Goal: Task Accomplishment & Management: Manage account settings

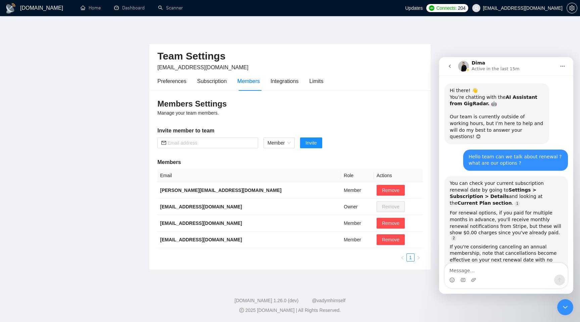
scroll to position [707, 0]
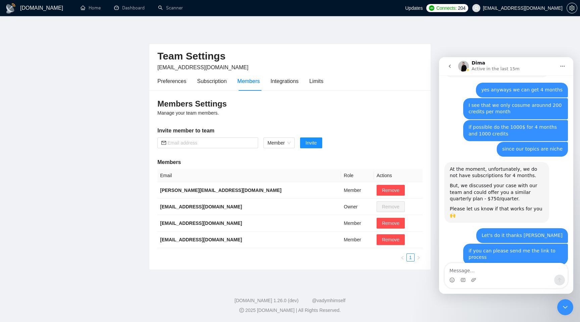
click at [500, 268] on textarea "Message…" at bounding box center [506, 268] width 123 height 11
type textarea "Pis rhnka"
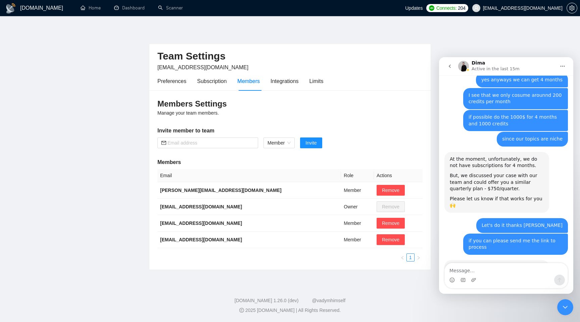
scroll to position [727, 0]
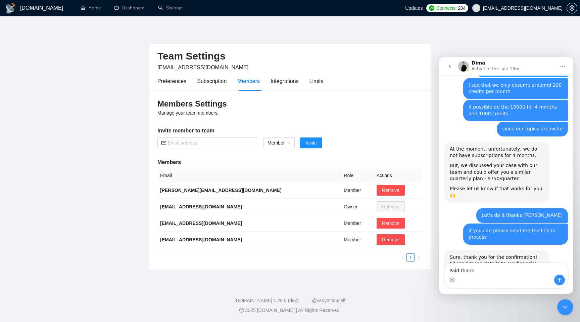
type textarea "Paid thanks"
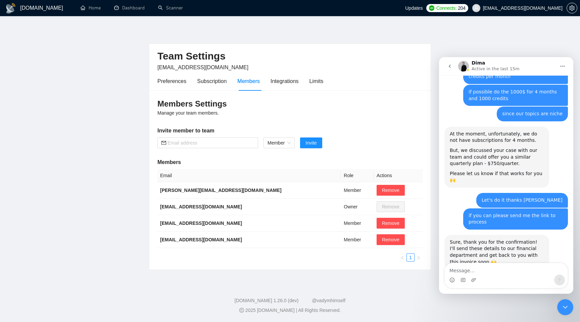
click at [556, 285] on div "Pis rhnka" at bounding box center [552, 288] width 21 height 7
click at [520, 239] on div "Sure, thank you for the confirmation! I'll send these details to our financial …" at bounding box center [497, 252] width 94 height 26
click at [236, 79] on div "Preferences Subscription Members Integrations Limits" at bounding box center [240, 81] width 166 height 19
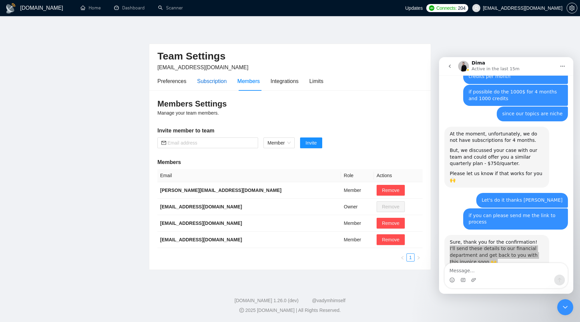
click at [219, 81] on div "Subscription" at bounding box center [212, 81] width 30 height 8
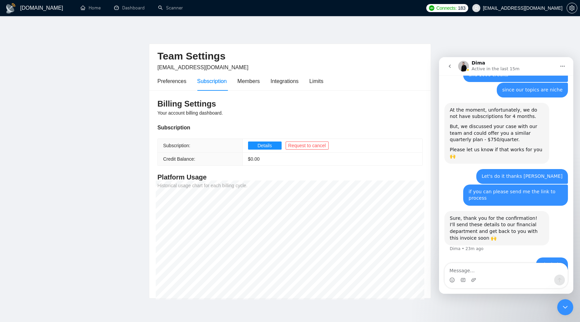
scroll to position [768, 0]
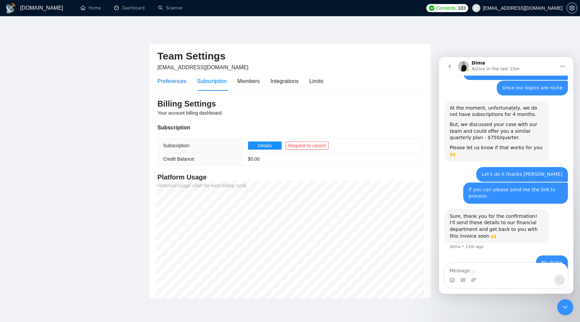
click at [174, 83] on div "Preferences" at bounding box center [171, 81] width 29 height 8
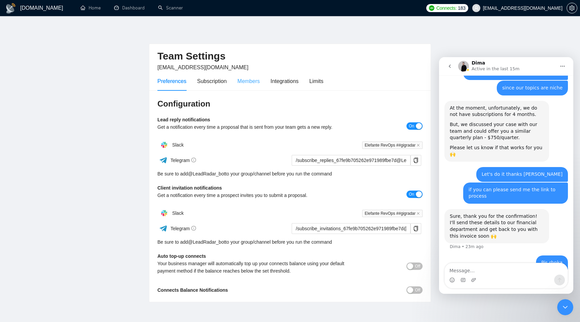
click at [247, 74] on div "Members" at bounding box center [248, 81] width 22 height 19
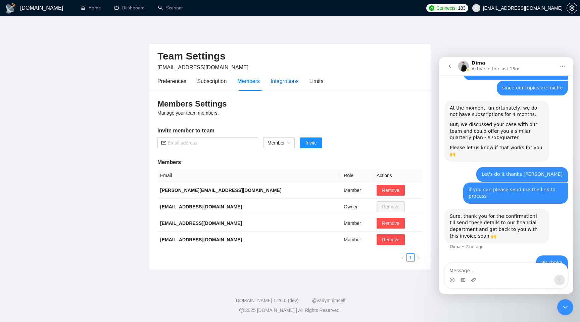
click at [290, 82] on div "Integrations" at bounding box center [285, 81] width 28 height 8
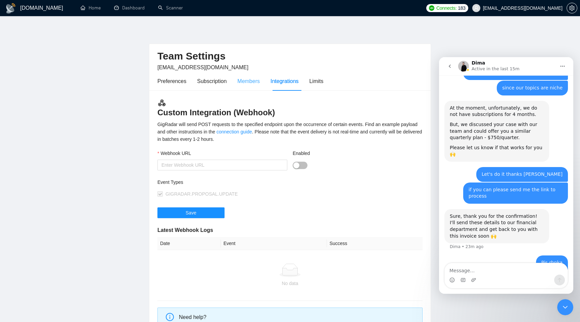
click at [243, 75] on div "Members" at bounding box center [248, 81] width 22 height 19
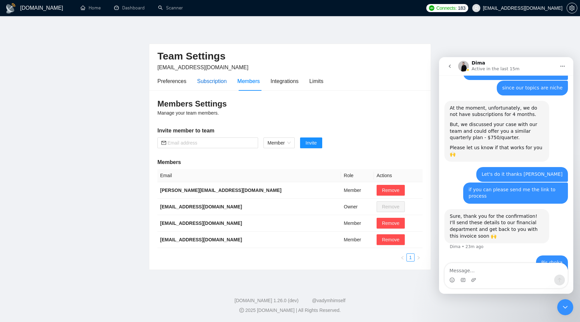
click at [216, 77] on div "Subscription" at bounding box center [212, 81] width 30 height 8
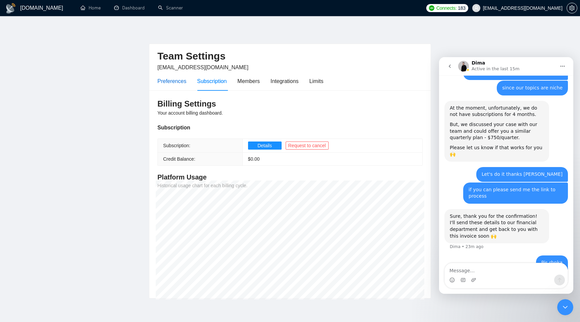
click at [179, 80] on div "Preferences" at bounding box center [171, 81] width 29 height 8
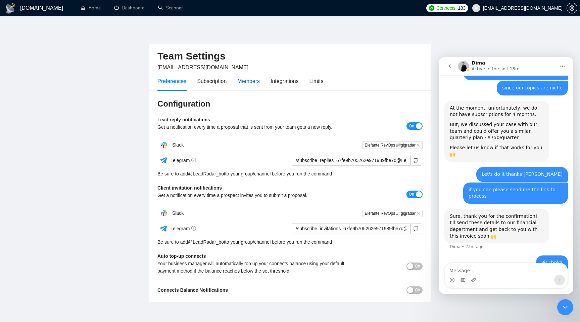
click at [248, 77] on div "Members" at bounding box center [248, 81] width 22 height 8
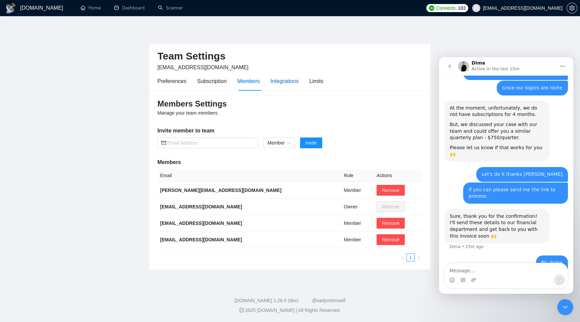
click at [274, 77] on div "Integrations" at bounding box center [285, 81] width 28 height 8
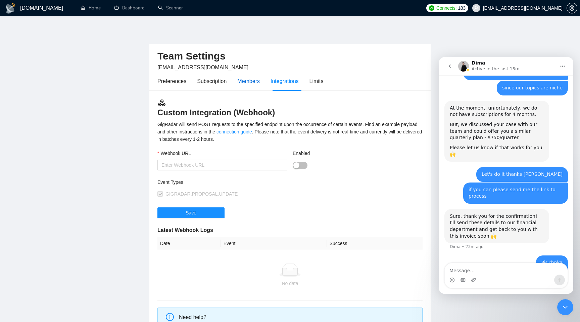
click at [253, 78] on div "Members" at bounding box center [248, 81] width 22 height 8
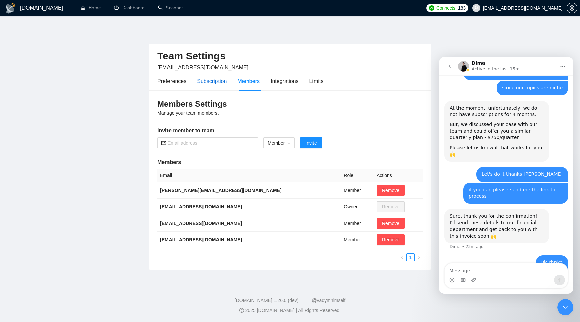
click at [212, 78] on div "Subscription" at bounding box center [212, 81] width 30 height 8
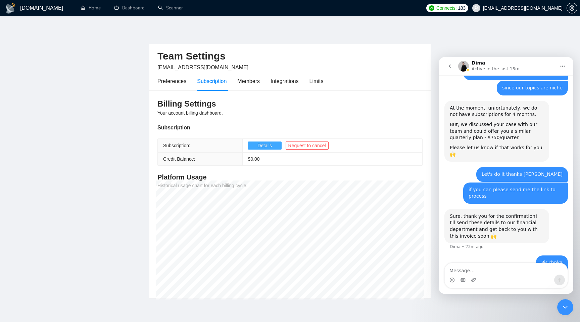
click at [273, 147] on button "Details" at bounding box center [265, 145] width 34 height 8
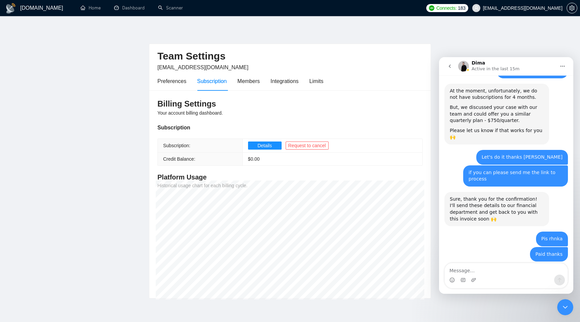
scroll to position [788, 0]
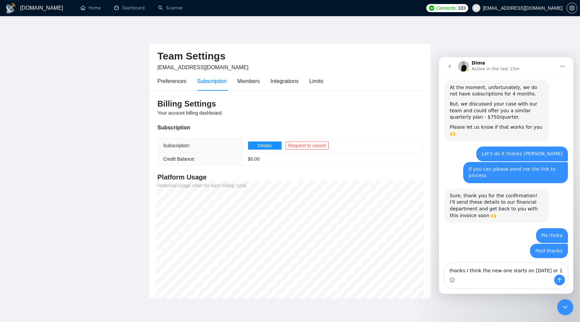
type textarea "thanks I think the new one starts on [DATE] or 16"
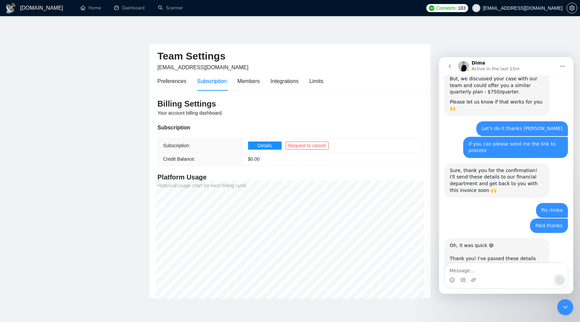
scroll to position [815, 0]
